Goal: Find specific page/section: Find specific page/section

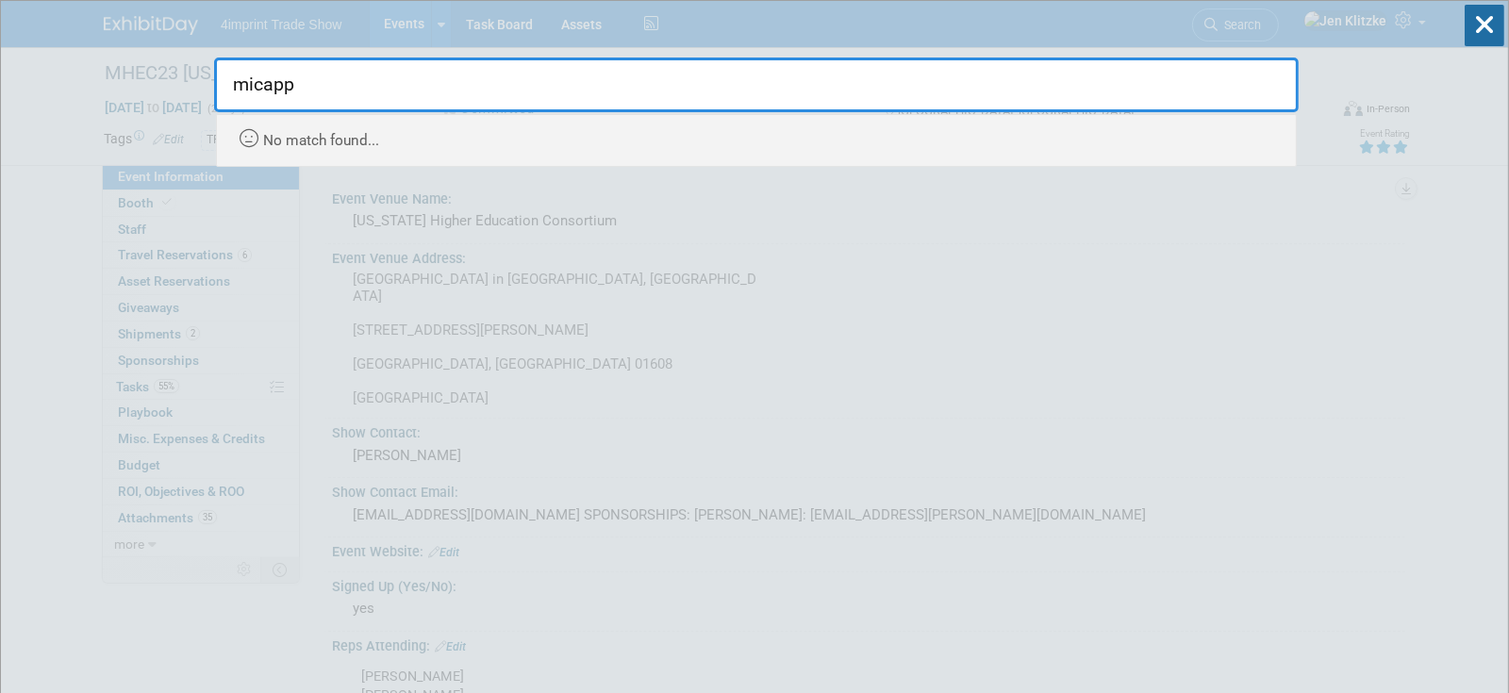
drag, startPoint x: 301, startPoint y: 90, endPoint x: 215, endPoint y: 82, distance: 86.2
click at [215, 82] on input "micapp" at bounding box center [756, 85] width 1085 height 55
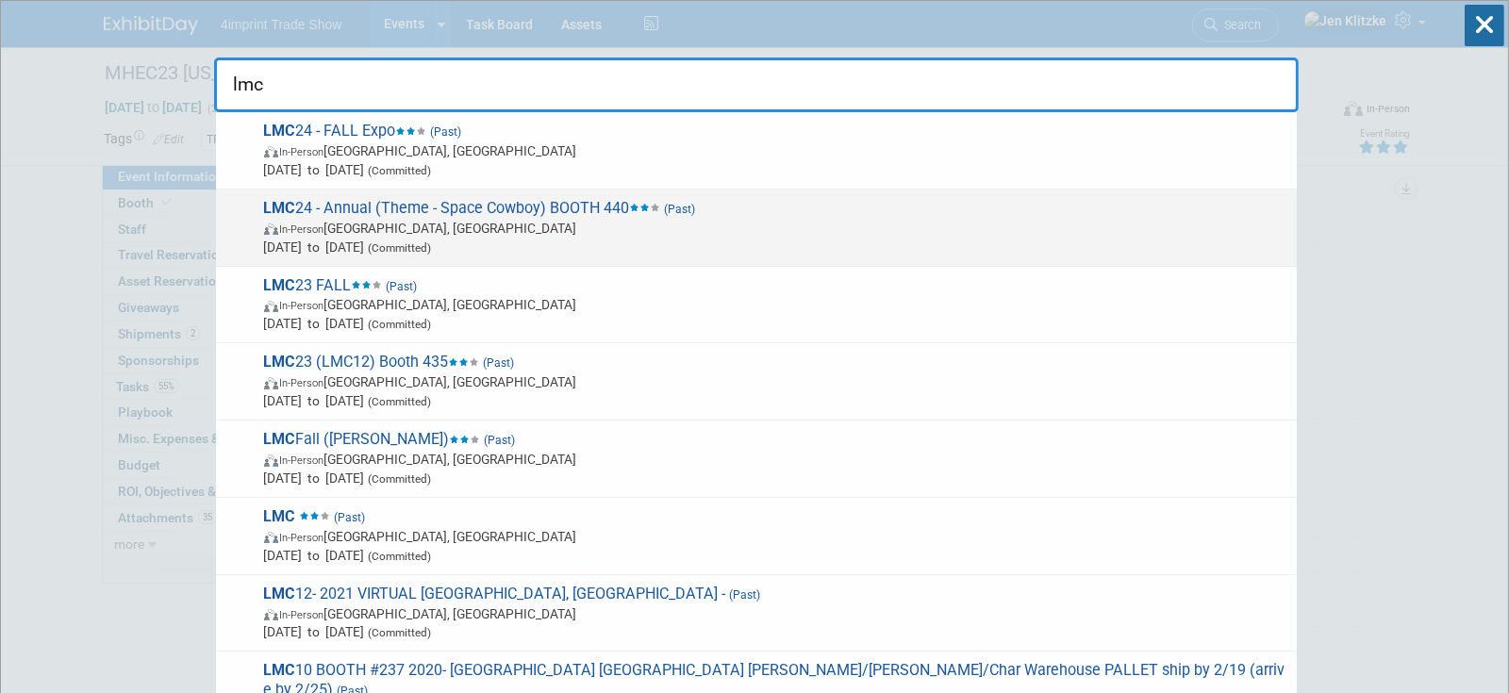
type input "lmc"
click at [356, 209] on span "LMC 24 - Annual (Theme - Space Cowboy) BOOTH 440 (Past) In-Person [GEOGRAPHIC_D…" at bounding box center [772, 228] width 1029 height 58
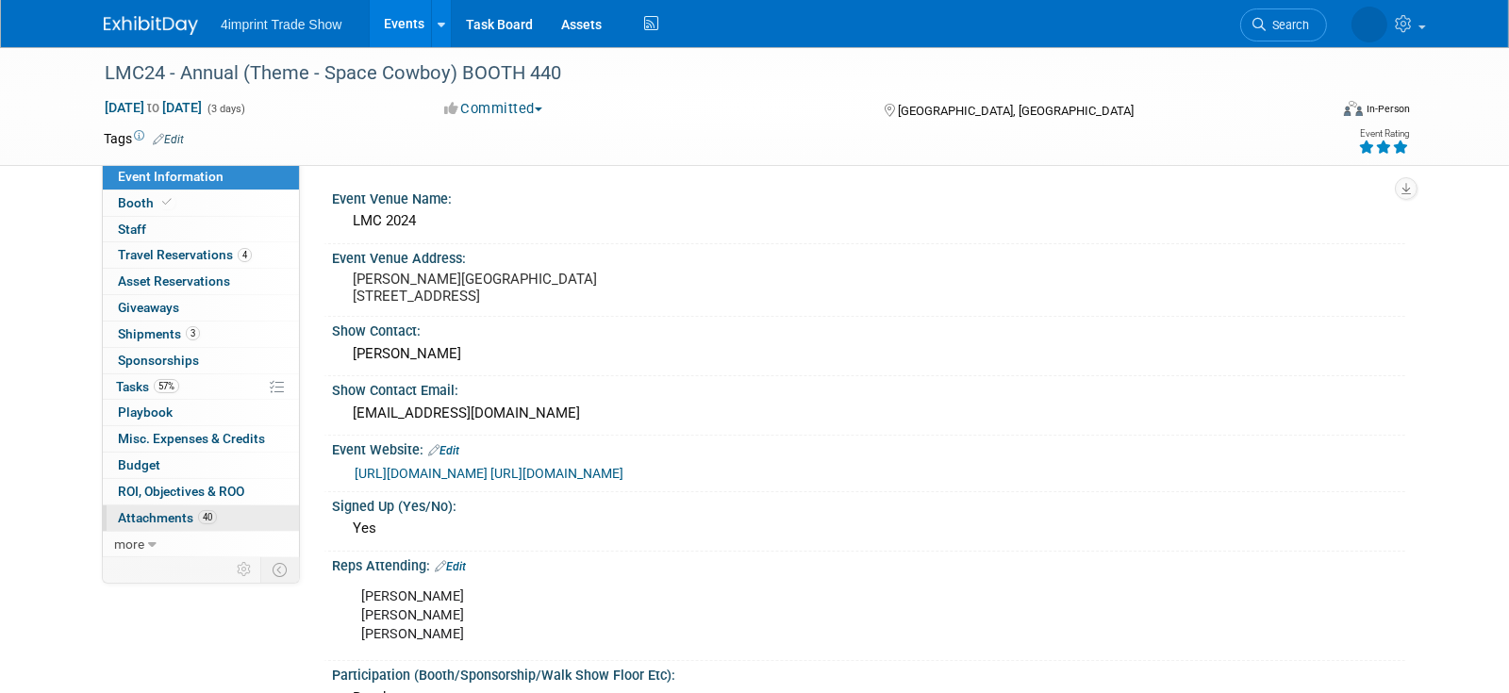
click at [166, 521] on span "Attachments 40" at bounding box center [167, 517] width 99 height 15
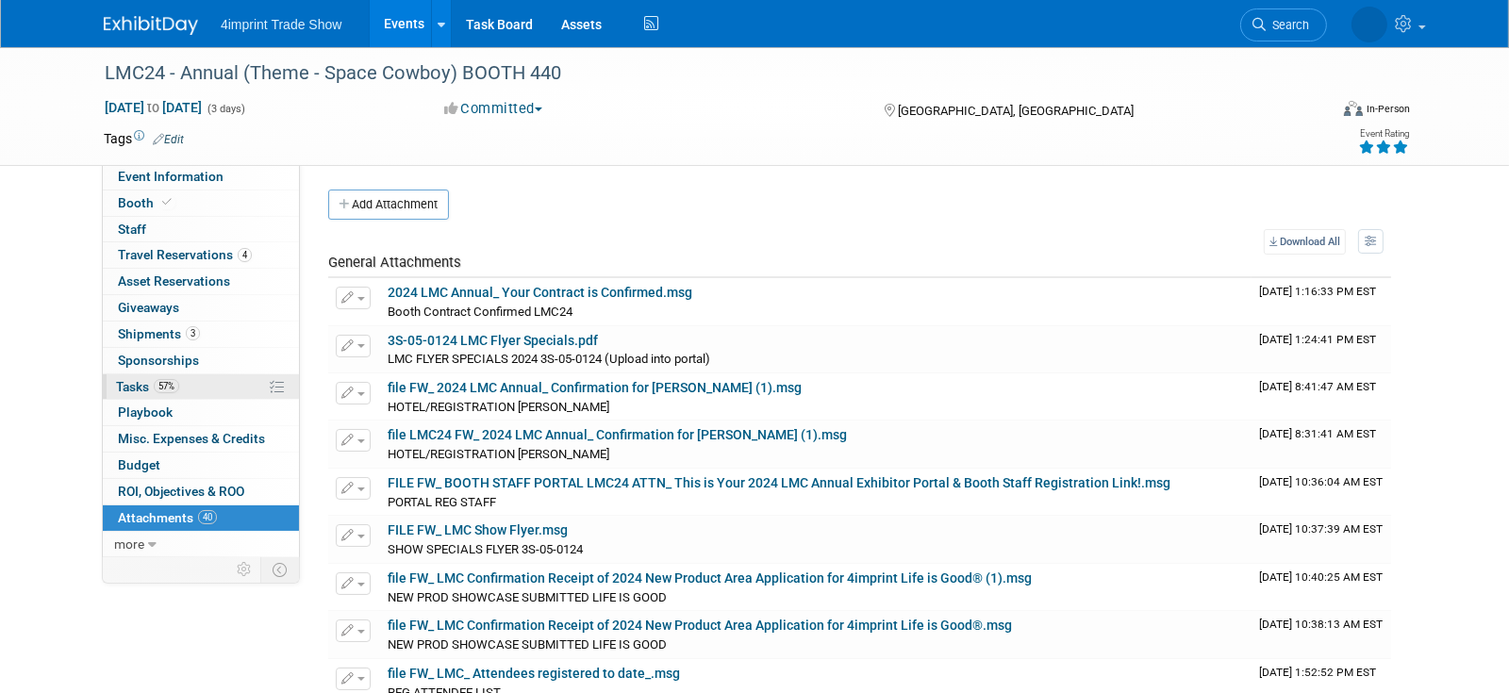
click at [127, 390] on span "Tasks 57%" at bounding box center [147, 386] width 63 height 15
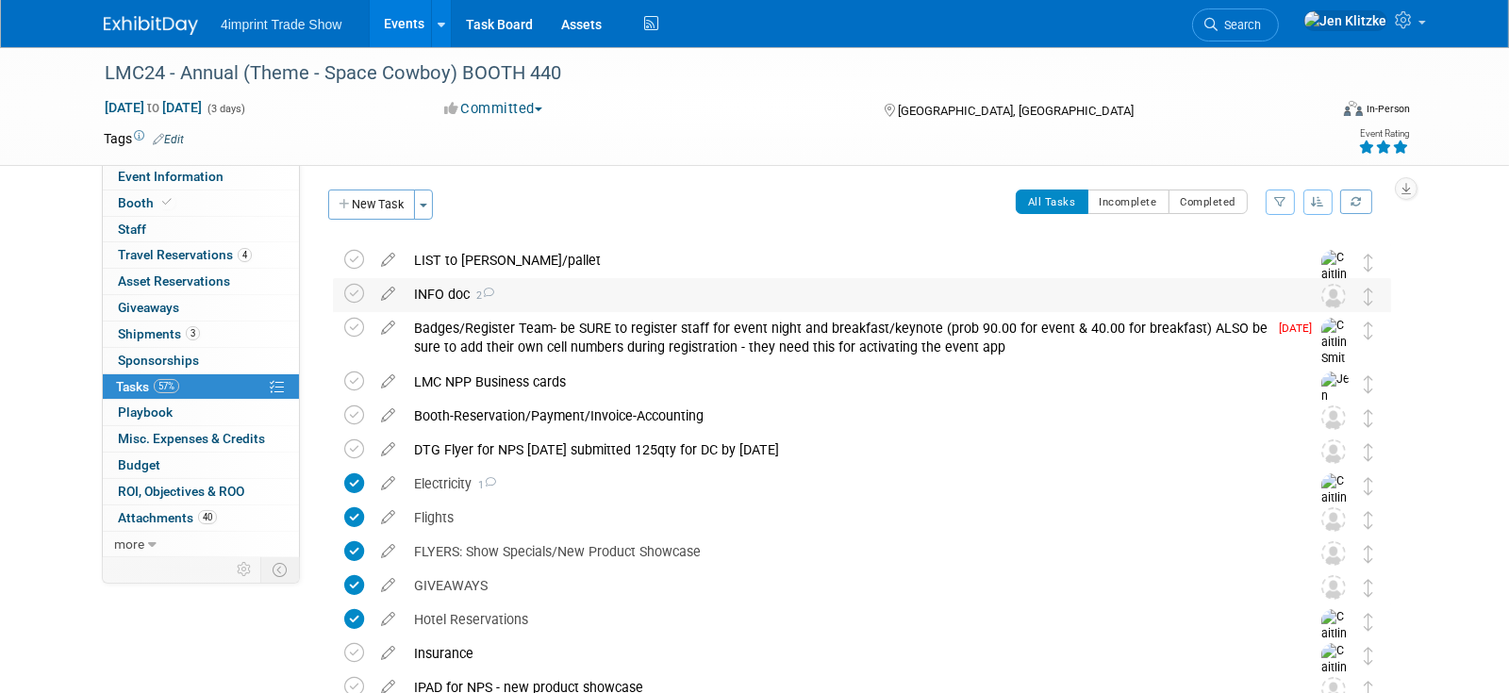
click at [454, 292] on div "INFO doc 2" at bounding box center [844, 294] width 879 height 32
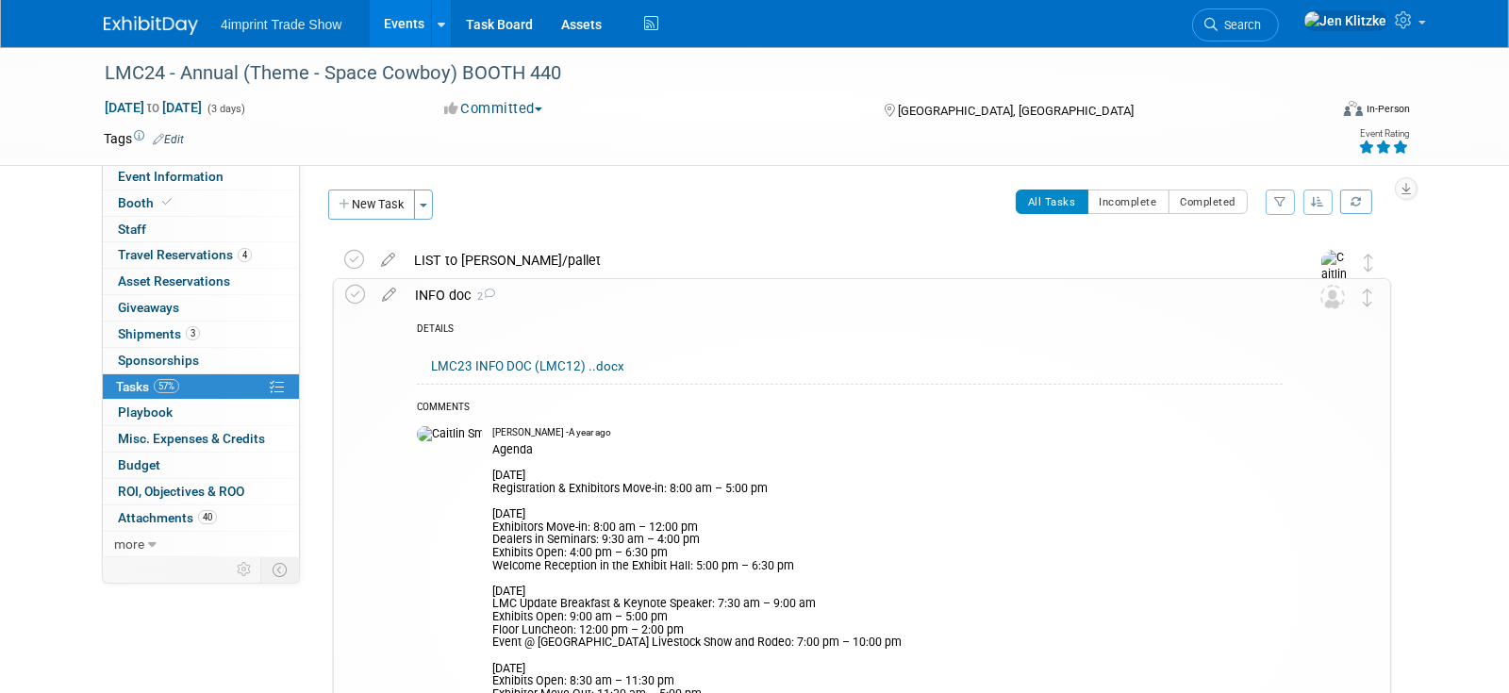
click at [579, 362] on link "LMC23 INFO DOC (LMC12) ..docx" at bounding box center [527, 366] width 193 height 14
